Goal: Task Accomplishment & Management: Manage account settings

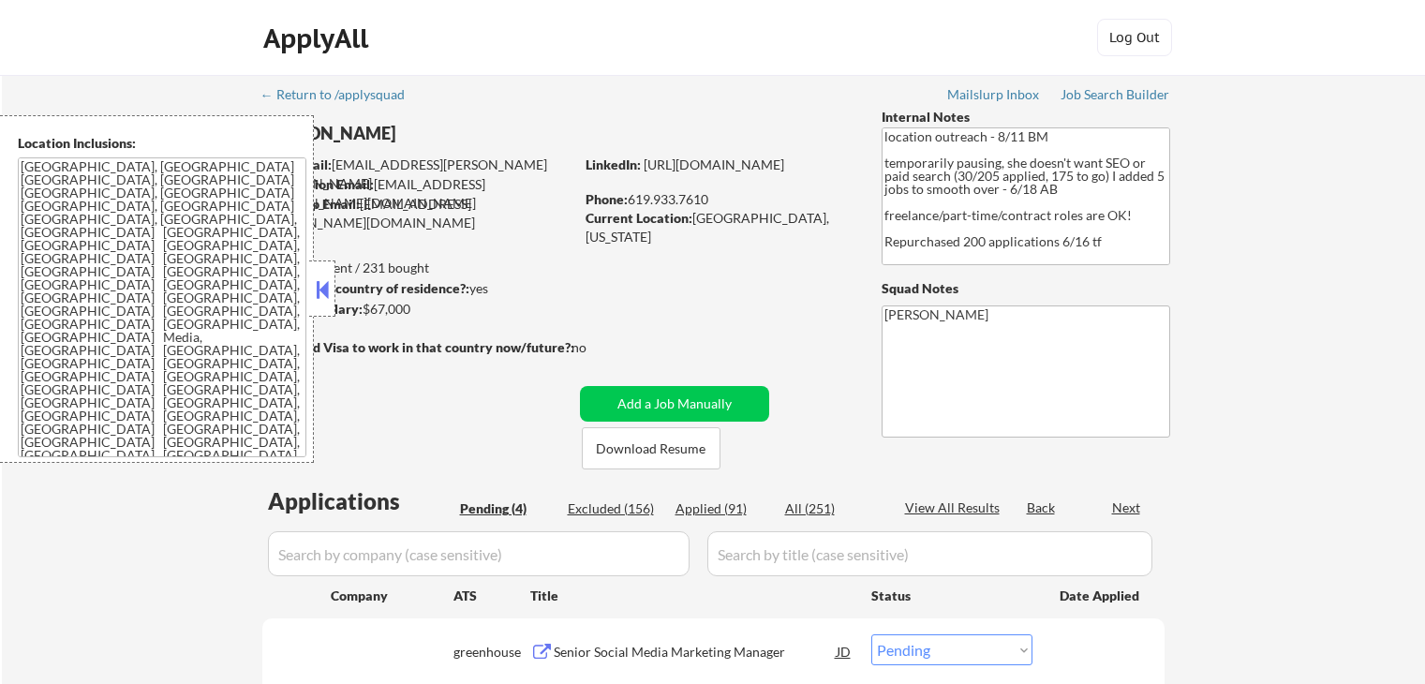
select select ""pending""
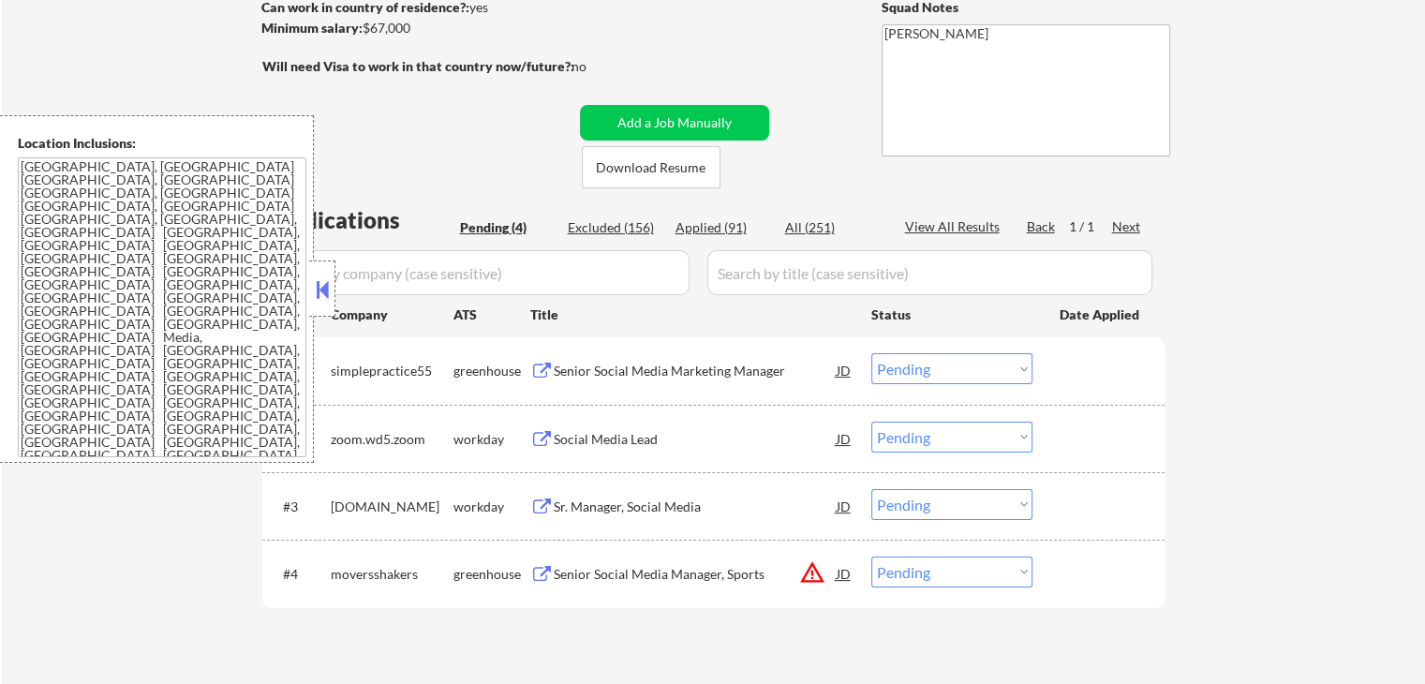
click at [943, 576] on select "Choose an option... Pending Applied Excluded (Questions) Excluded (Expired) Exc…" at bounding box center [951, 572] width 161 height 31
select select ""excluded__location_""
click at [871, 557] on select "Choose an option... Pending Applied Excluded (Questions) Excluded (Expired) Exc…" at bounding box center [951, 572] width 161 height 31
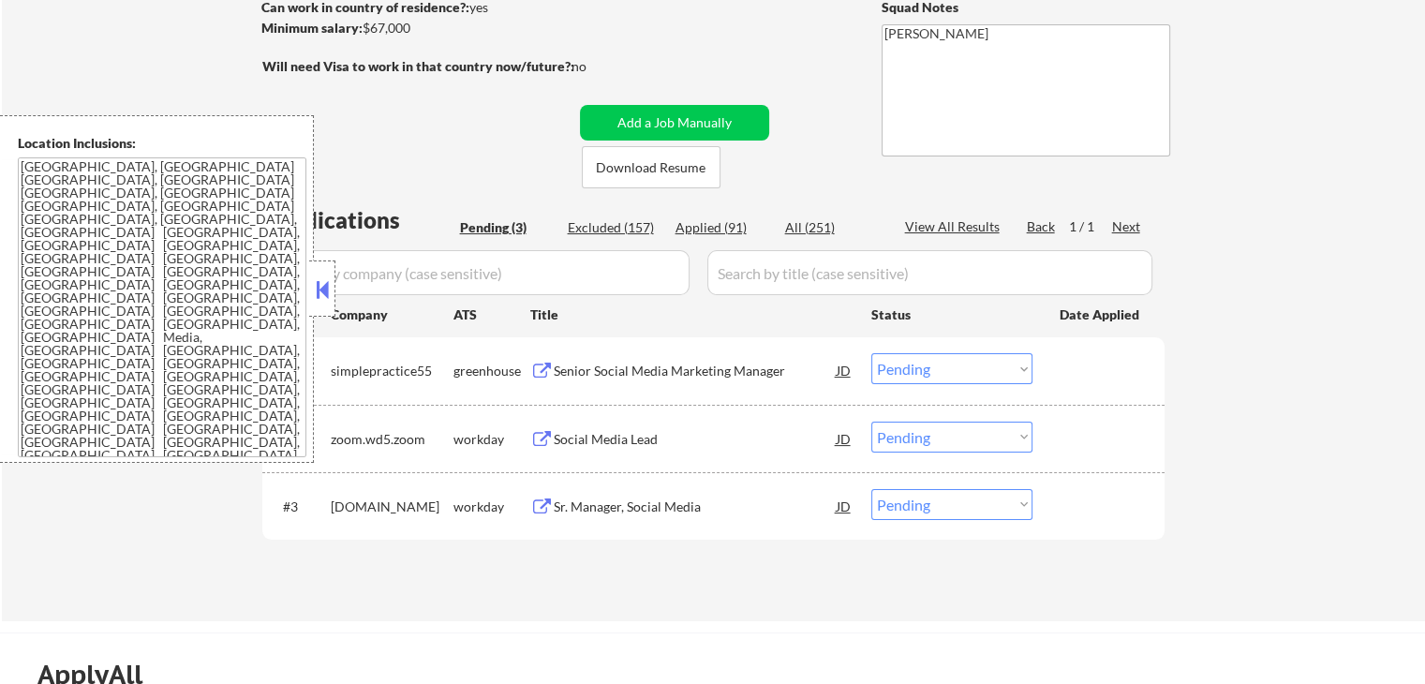
click at [543, 373] on button at bounding box center [541, 372] width 23 height 18
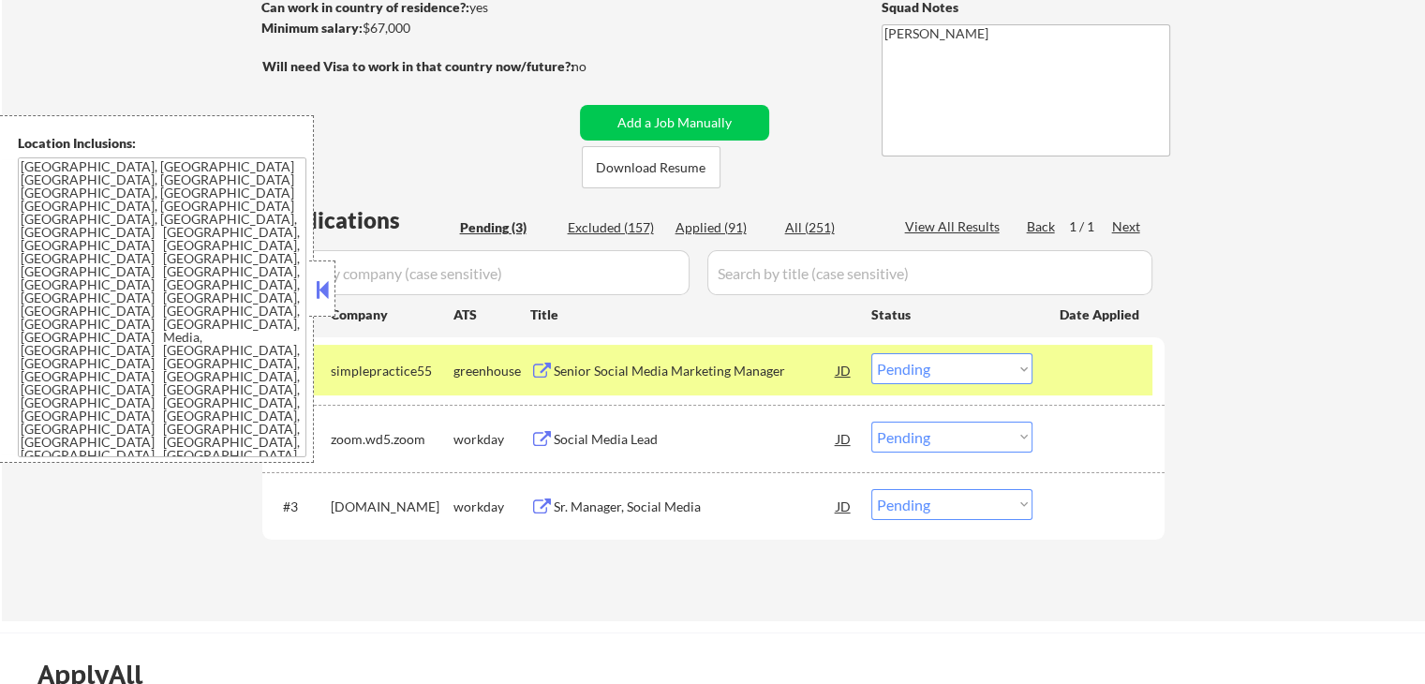
click at [914, 366] on select "Choose an option... Pending Applied Excluded (Questions) Excluded (Expired) Exc…" at bounding box center [951, 368] width 161 height 31
click at [871, 353] on select "Choose an option... Pending Applied Excluded (Questions) Excluded (Expired) Exc…" at bounding box center [951, 368] width 161 height 31
click at [537, 433] on button at bounding box center [541, 440] width 23 height 18
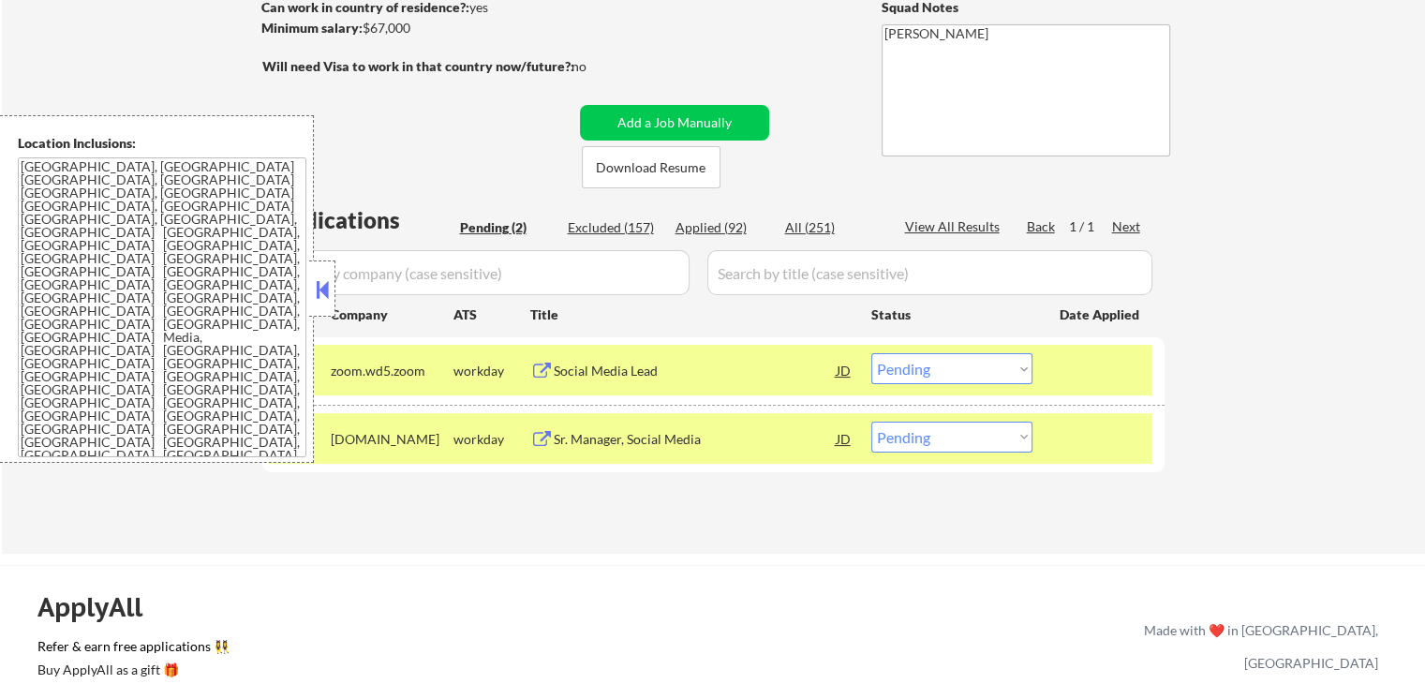
click at [983, 363] on select "Choose an option... Pending Applied Excluded (Questions) Excluded (Expired) Exc…" at bounding box center [951, 368] width 161 height 31
click at [871, 353] on select "Choose an option... Pending Applied Excluded (Questions) Excluded (Expired) Exc…" at bounding box center [951, 368] width 161 height 31
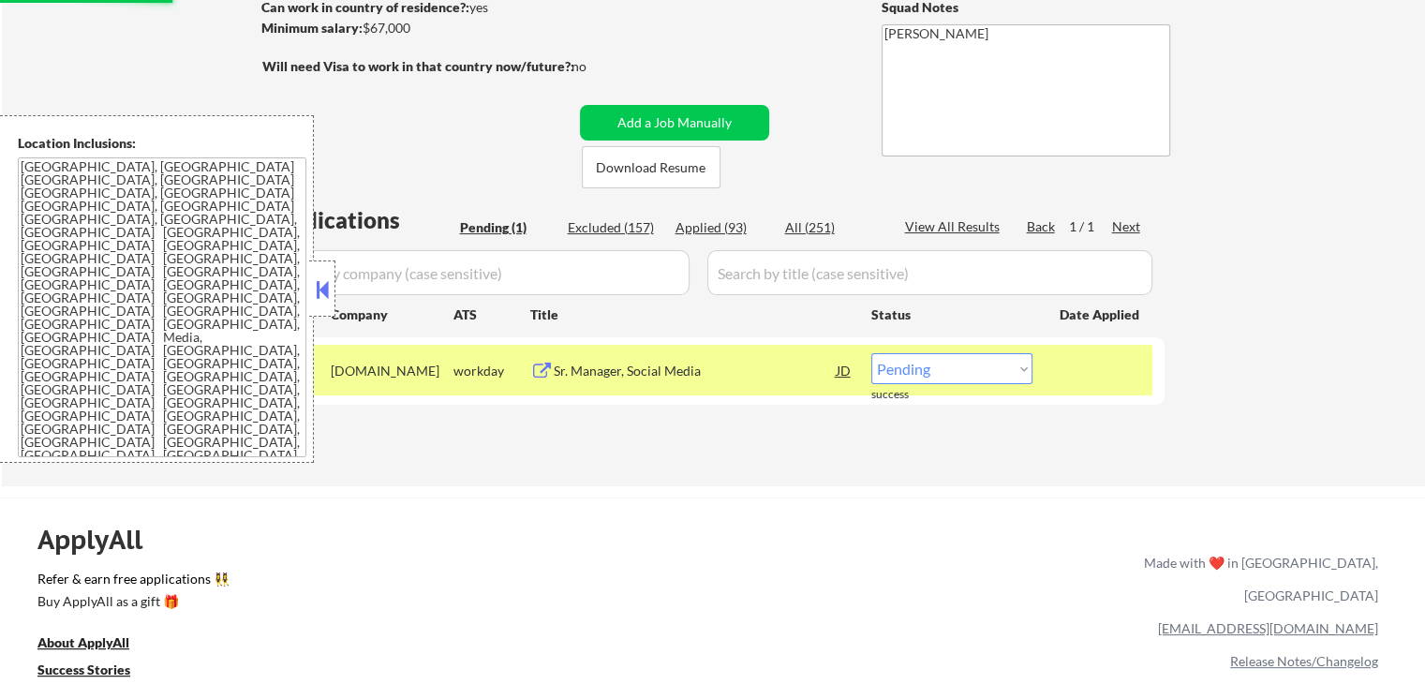
click at [528, 364] on div "workday" at bounding box center [492, 371] width 77 height 19
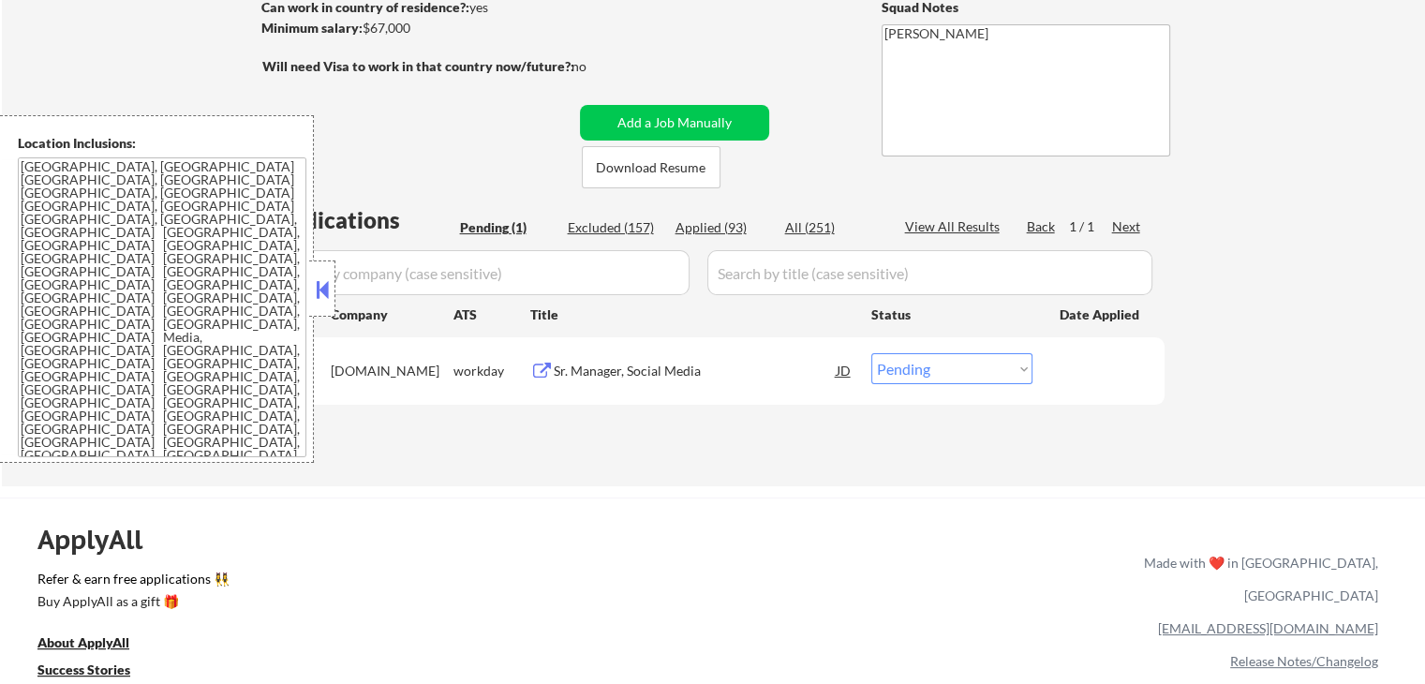
click at [551, 365] on div "Sr. Manager, Social Media JD" at bounding box center [691, 370] width 323 height 34
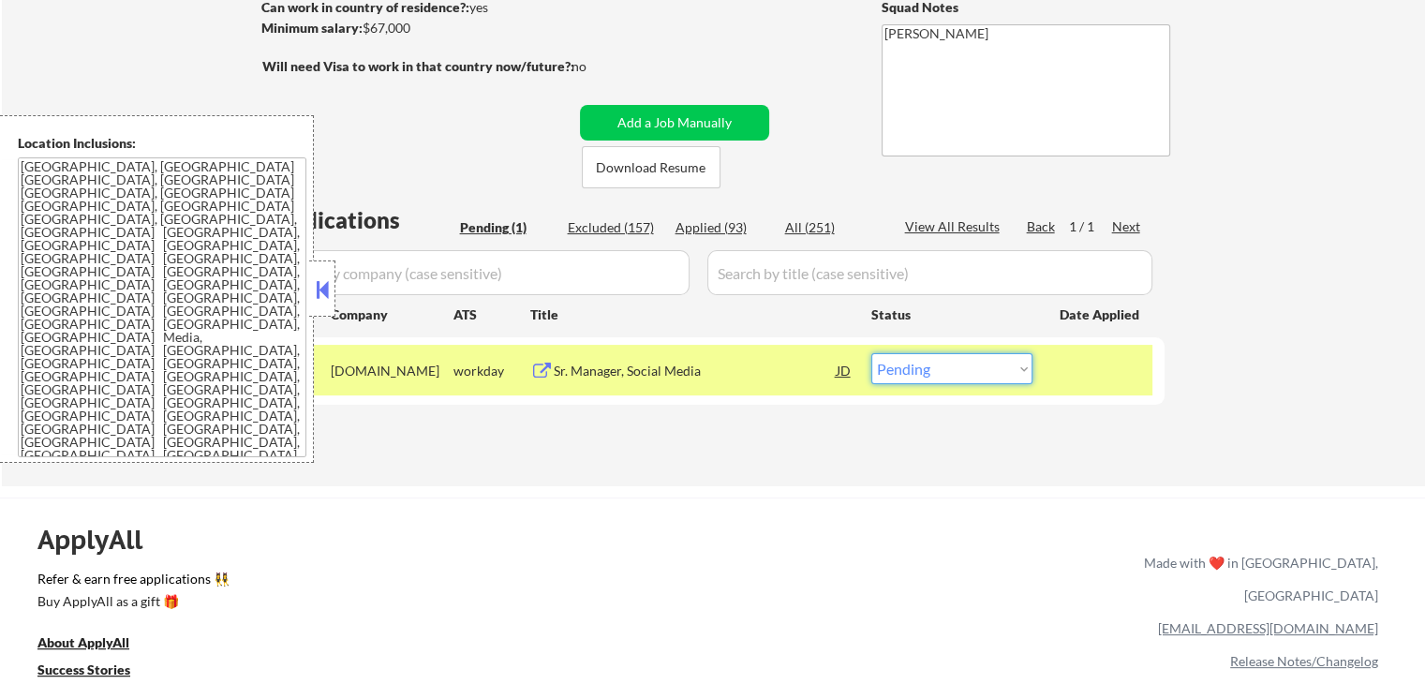
click at [968, 364] on select "Choose an option... Pending Applied Excluded (Questions) Excluded (Expired) Exc…" at bounding box center [951, 368] width 161 height 31
select select ""applied""
click at [871, 353] on select "Choose an option... Pending Applied Excluded (Questions) Excluded (Expired) Exc…" at bounding box center [951, 368] width 161 height 31
